Goal: Information Seeking & Learning: Check status

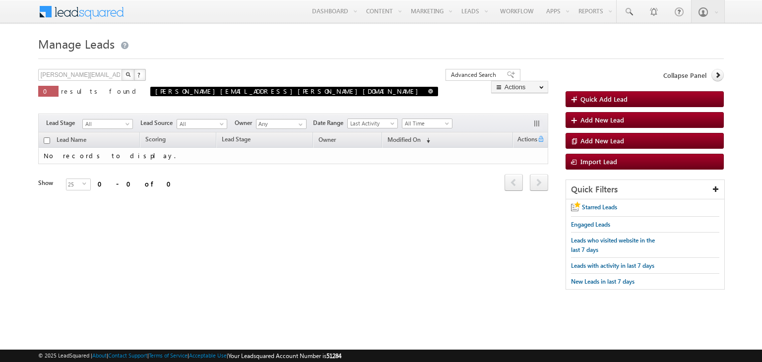
click at [428, 90] on span at bounding box center [430, 91] width 5 height 5
type input "Search Leads"
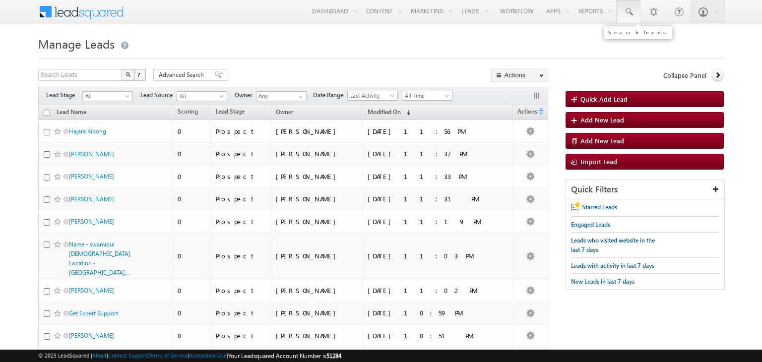
click at [627, 10] on link at bounding box center [629, 11] width 24 height 23
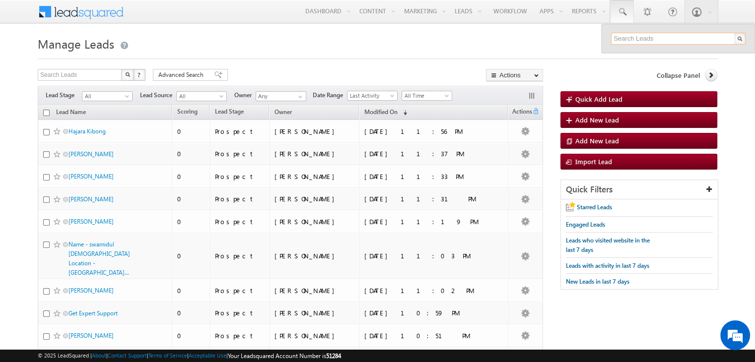
click at [637, 39] on input "text" at bounding box center [678, 39] width 135 height 12
paste input "8990607641"
type input "8990607641"
click at [525, 33] on h1 "Manage Leads" at bounding box center [378, 42] width 680 height 19
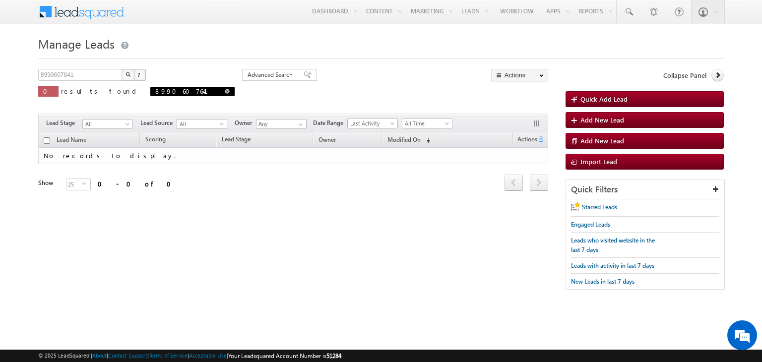
click at [225, 90] on span at bounding box center [227, 91] width 5 height 5
type input "Search Leads"
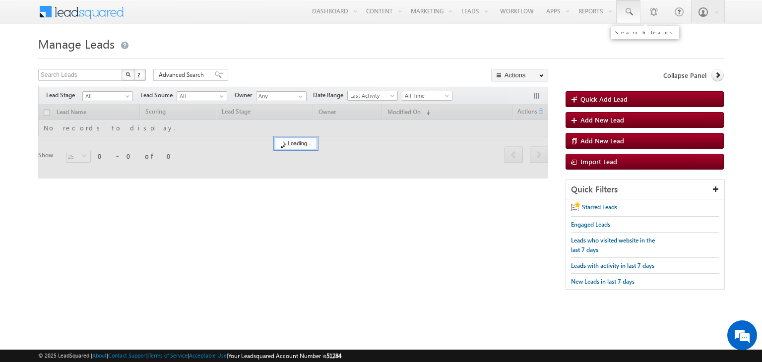
click at [630, 11] on span at bounding box center [629, 12] width 10 height 10
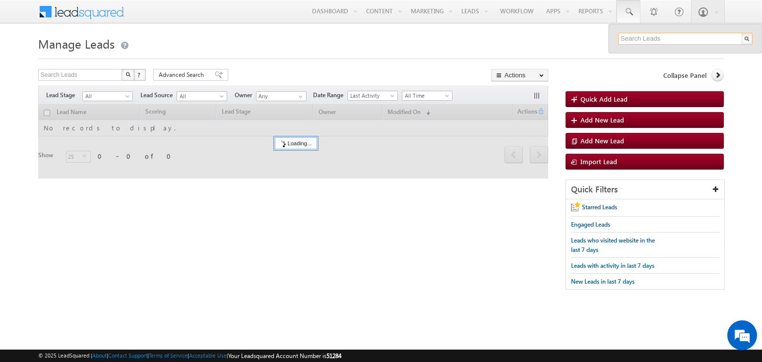
click at [649, 36] on input "text" at bounding box center [685, 39] width 135 height 12
paste input "8990607641"
type input "8990607641"
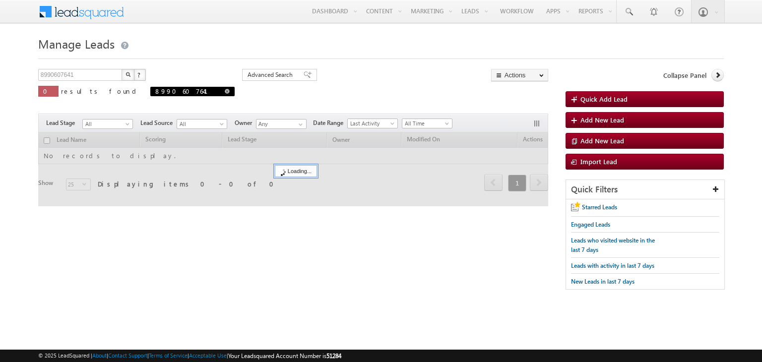
click at [225, 93] on span at bounding box center [227, 91] width 5 height 5
type input "Search Leads"
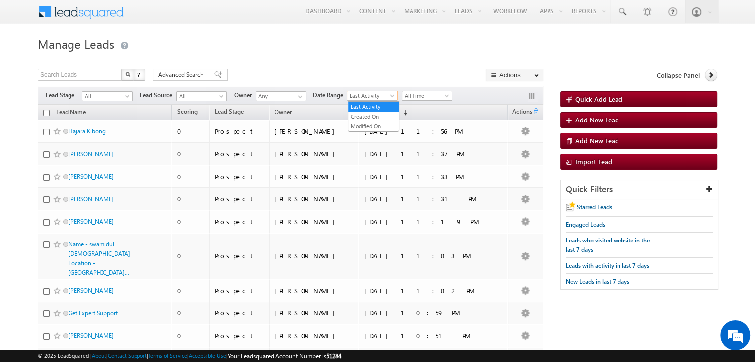
click at [386, 95] on span "Last Activity" at bounding box center [370, 95] width 47 height 9
click at [369, 104] on link "Last Activity" at bounding box center [373, 106] width 50 height 9
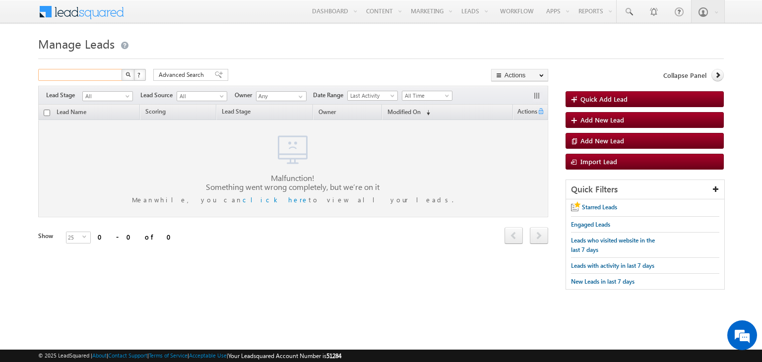
click at [75, 79] on input "text" at bounding box center [80, 75] width 85 height 12
paste input "8990607641"
type input "8990607641"
click at [122, 69] on button "button" at bounding box center [128, 75] width 13 height 12
